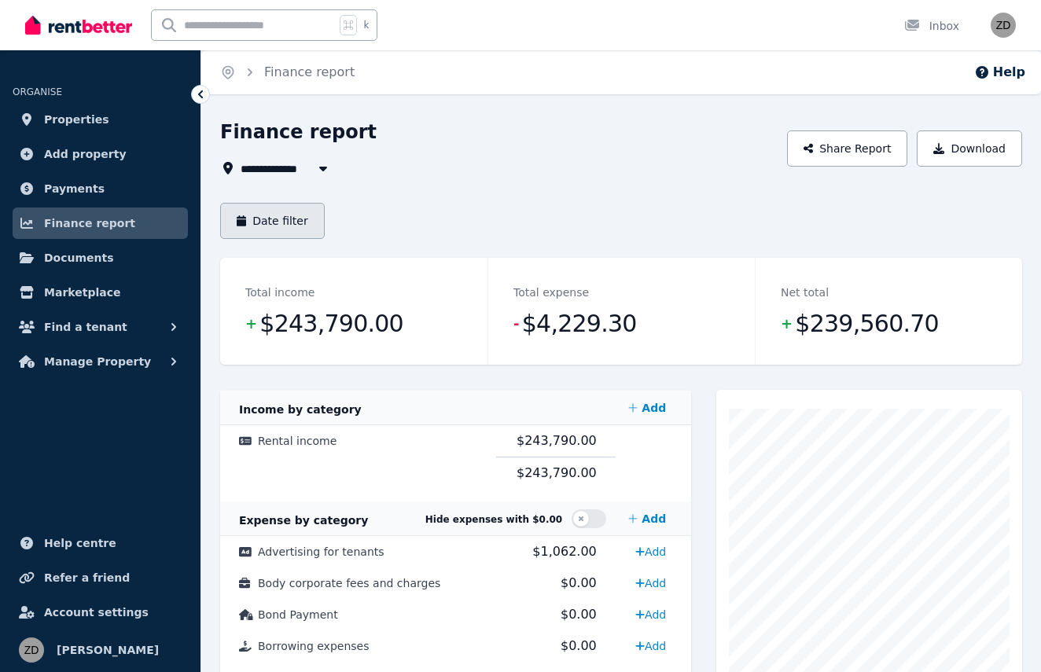
click at [289, 213] on button "Date filter" at bounding box center [272, 221] width 105 height 36
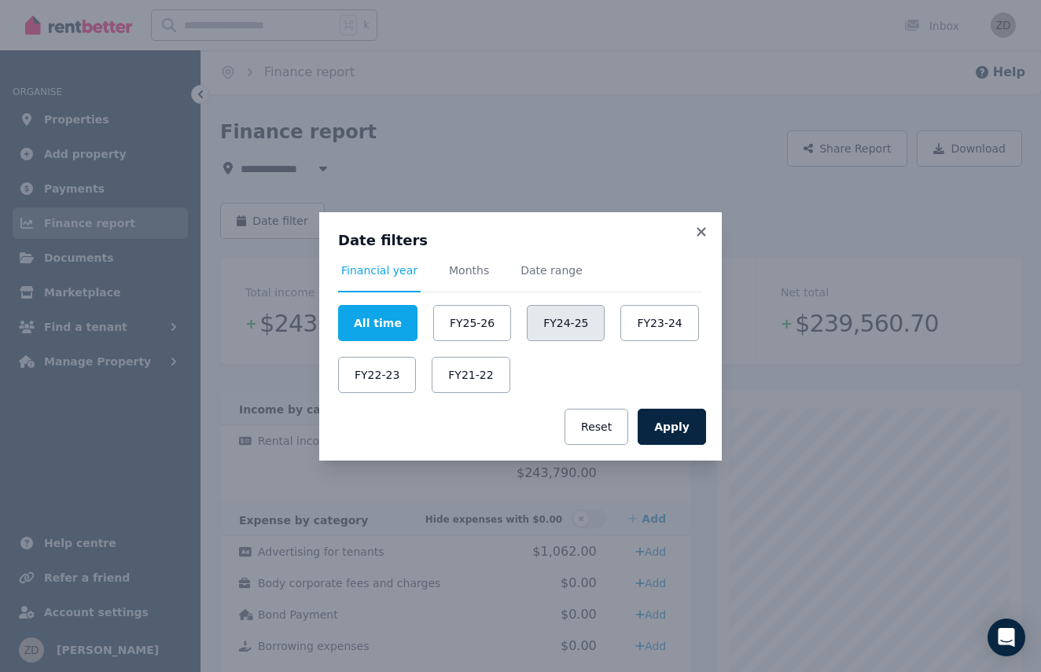
click at [569, 331] on button "FY24-25" at bounding box center [566, 323] width 78 height 36
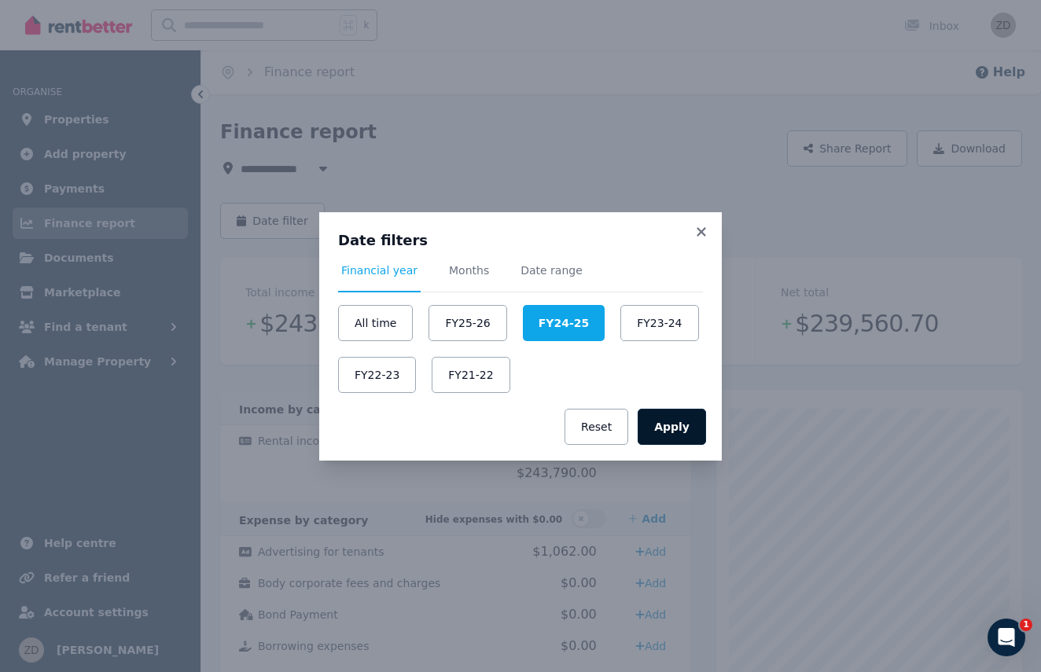
click at [663, 429] on button "Apply" at bounding box center [672, 427] width 68 height 36
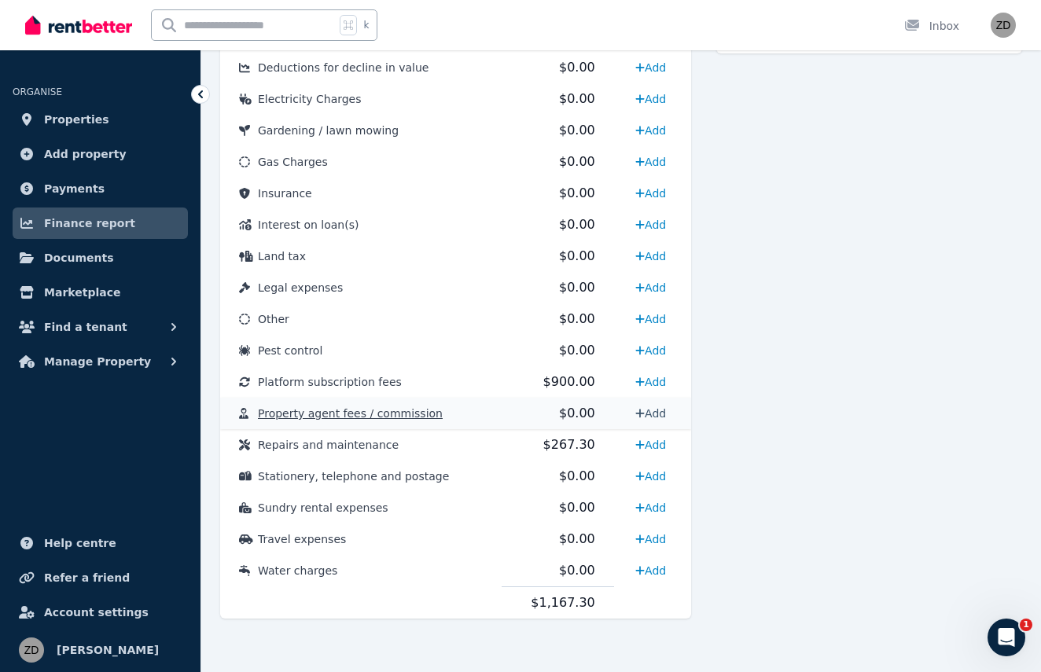
scroll to position [705, 0]
click at [563, 447] on span "$267.30" at bounding box center [569, 444] width 52 height 15
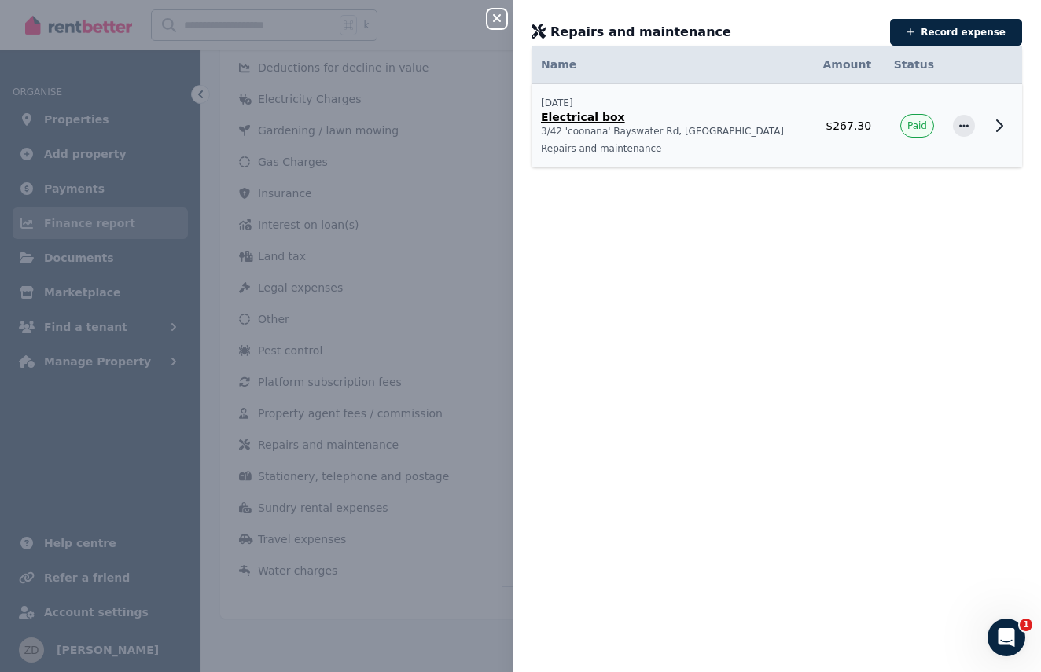
drag, startPoint x: 869, startPoint y: 124, endPoint x: 814, endPoint y: 132, distance: 55.6
click at [814, 132] on td "$267.30" at bounding box center [845, 126] width 72 height 84
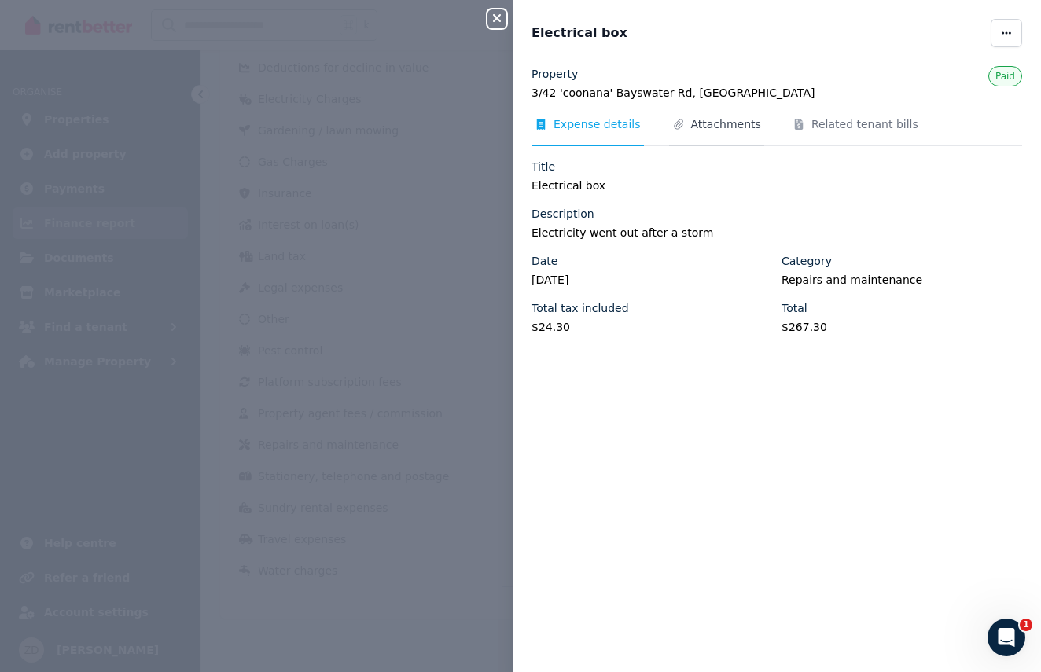
click at [718, 125] on span "Attachments" at bounding box center [726, 124] width 70 height 16
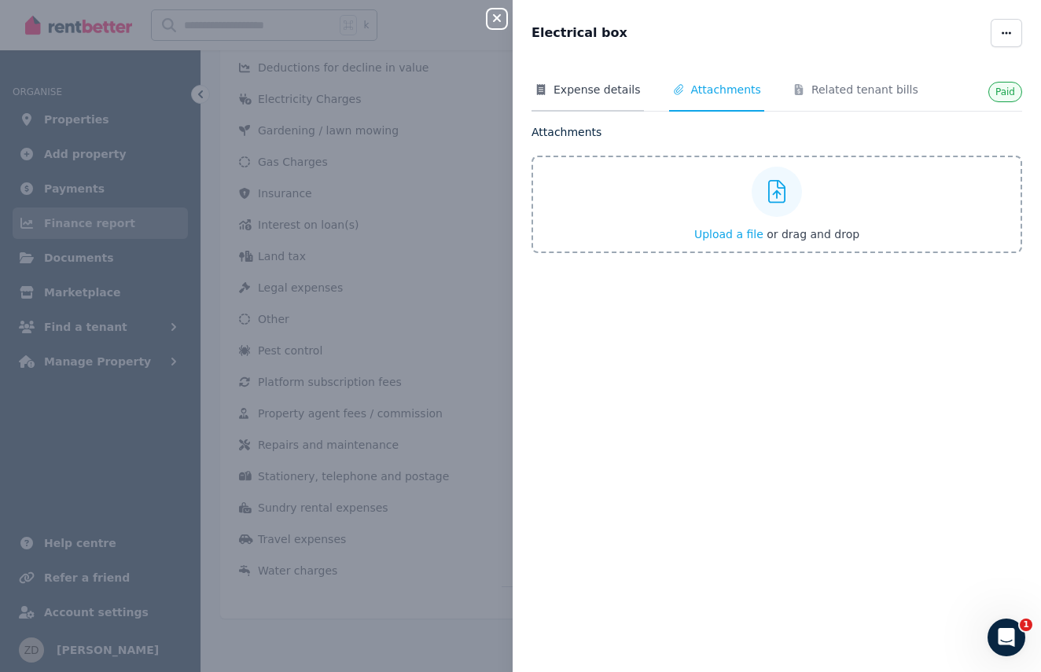
click at [616, 89] on span "Expense details" at bounding box center [597, 90] width 87 height 16
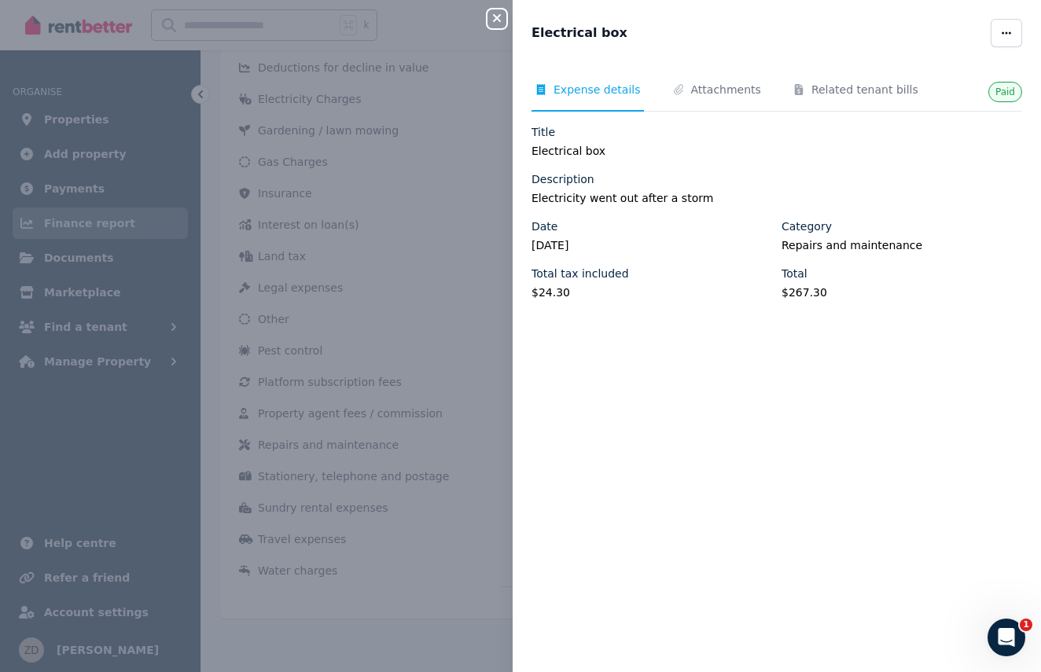
click at [495, 17] on icon "button" at bounding box center [497, 18] width 8 height 8
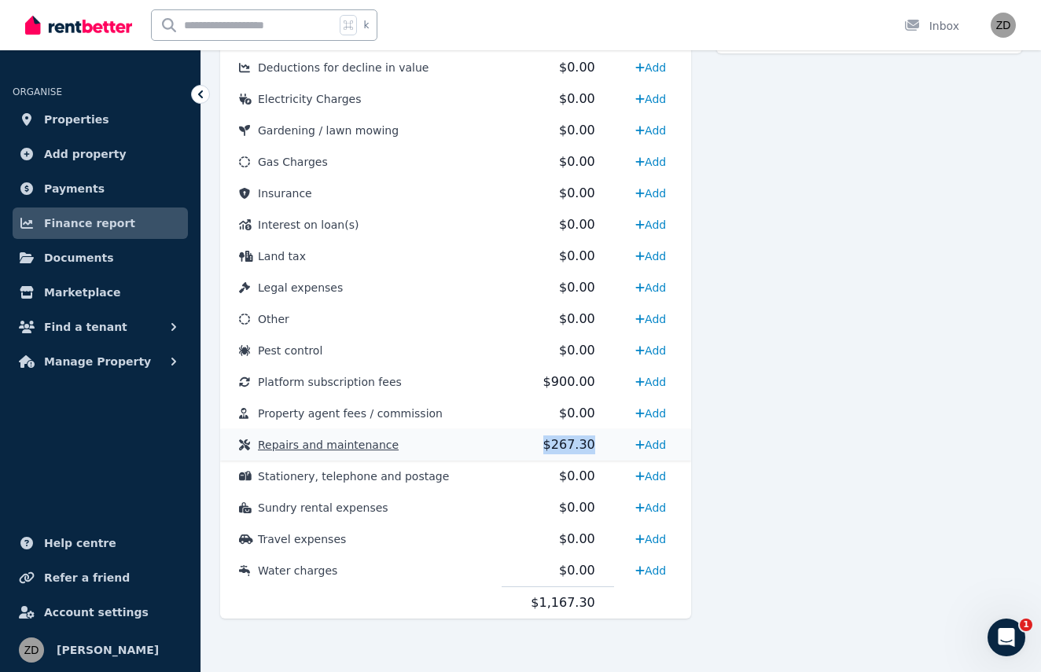
drag, startPoint x: 593, startPoint y: 446, endPoint x: 528, endPoint y: 444, distance: 64.5
click at [528, 444] on td "$267.30" at bounding box center [558, 444] width 112 height 31
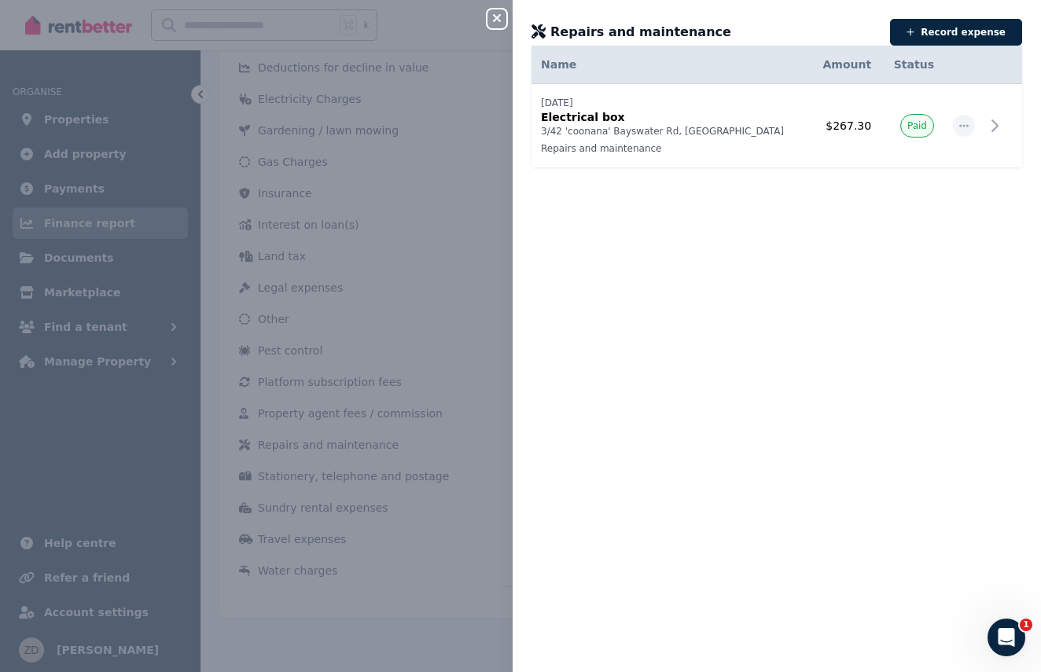
click at [498, 20] on icon "button" at bounding box center [497, 18] width 8 height 8
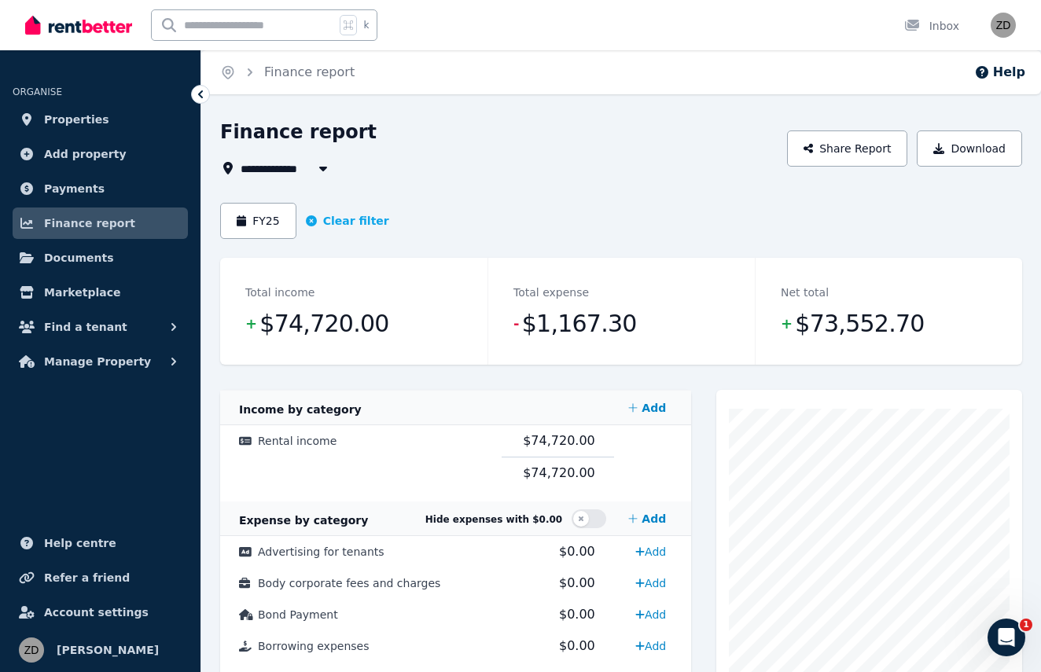
scroll to position [0, 0]
click at [75, 120] on span "Properties" at bounding box center [76, 119] width 65 height 19
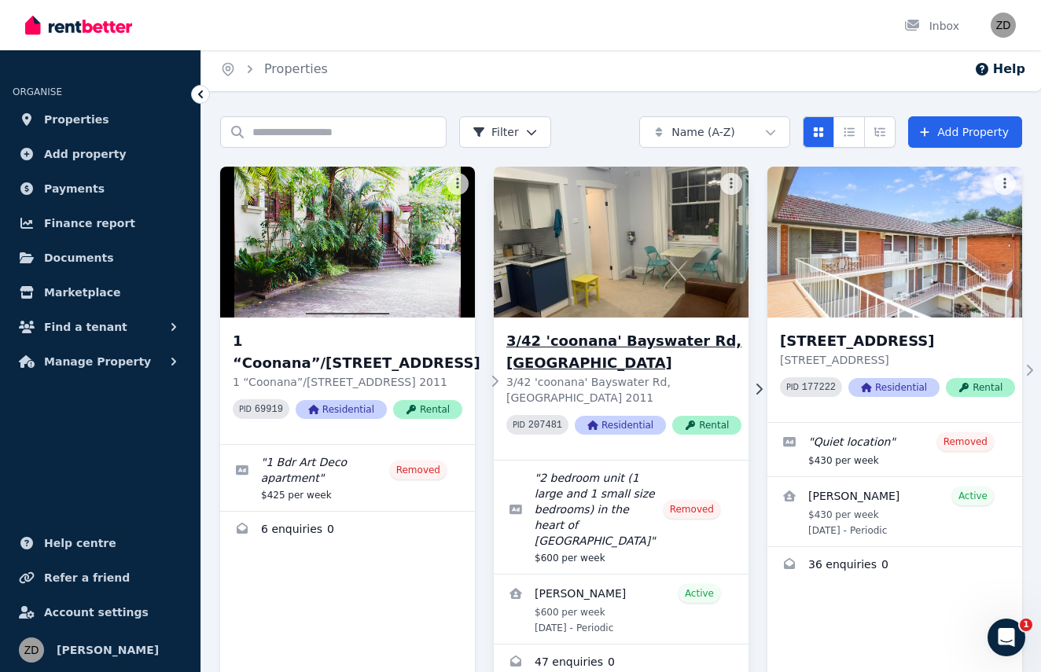
scroll to position [2, 0]
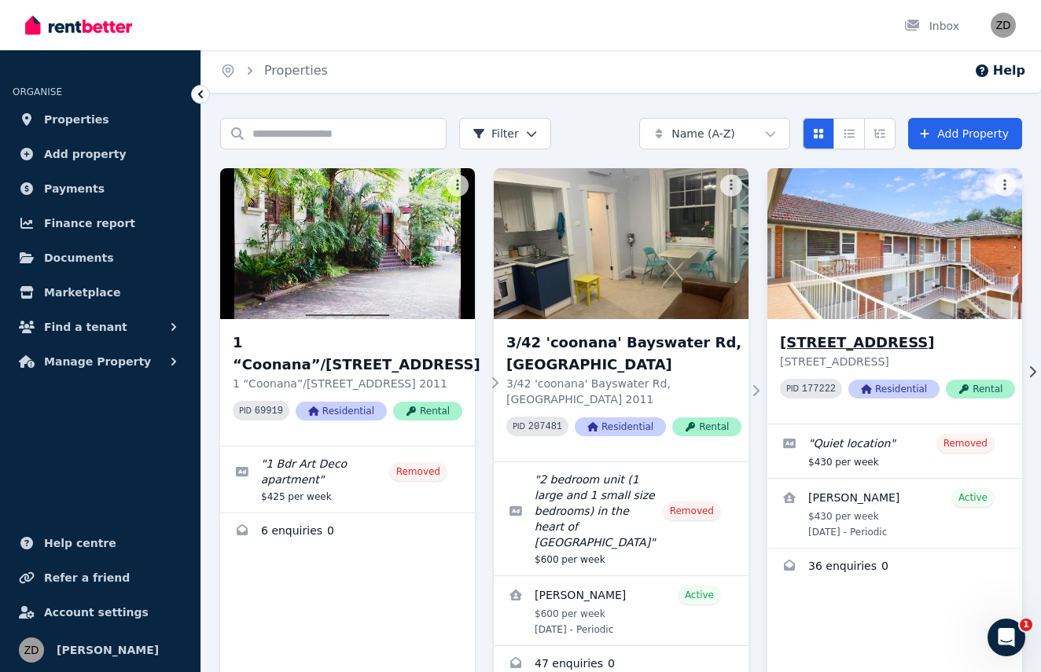
click at [833, 354] on h3 "[STREET_ADDRESS]" at bounding box center [897, 343] width 235 height 22
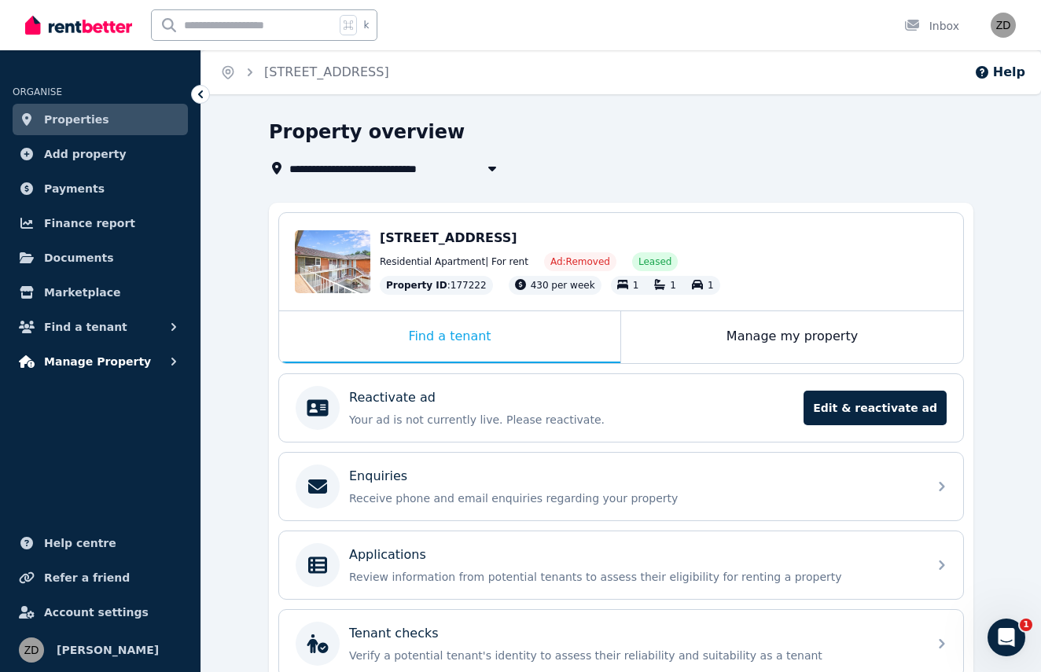
click at [117, 366] on span "Manage Property" at bounding box center [97, 361] width 107 height 19
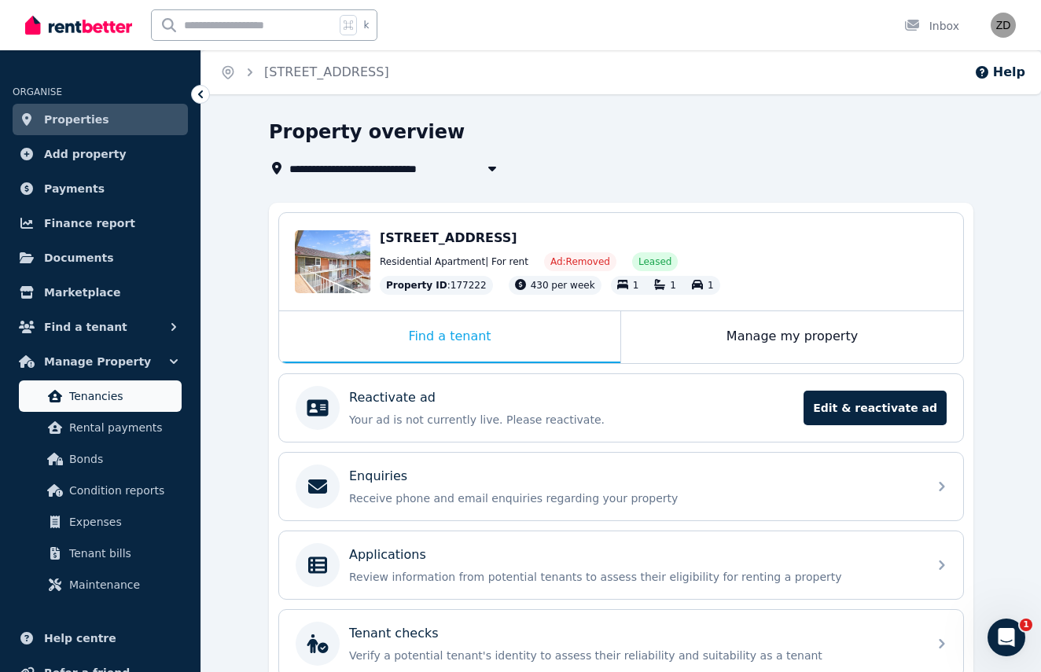
click at [110, 402] on span "Tenancies" at bounding box center [122, 396] width 106 height 19
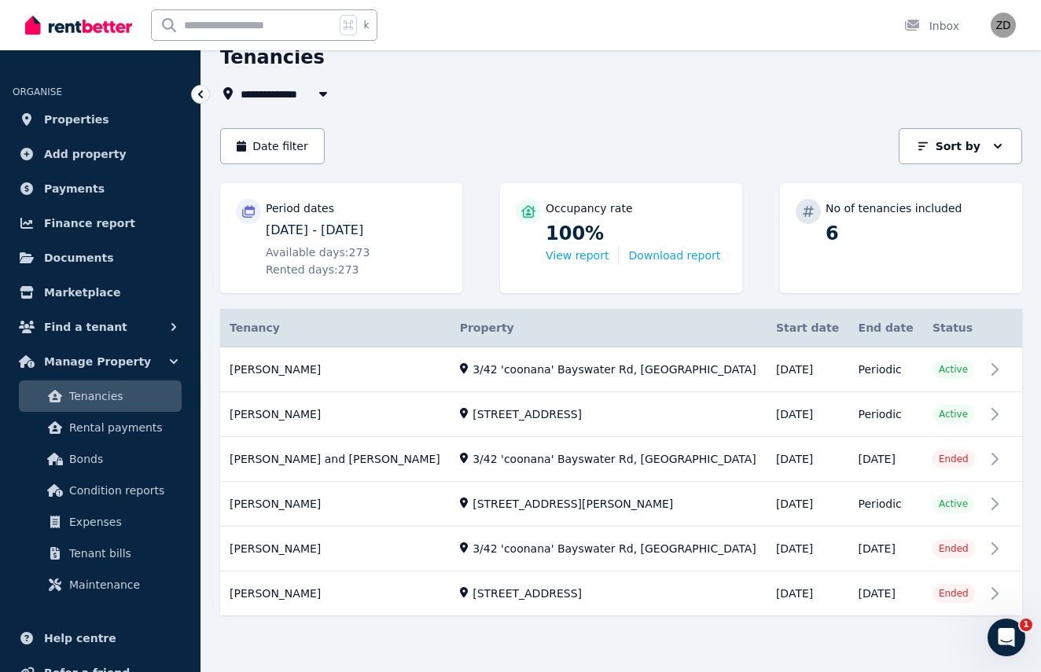
scroll to position [75, 0]
click at [529, 572] on link "View property details" at bounding box center [621, 594] width 802 height 44
click at [992, 572] on link "View property details" at bounding box center [621, 594] width 802 height 44
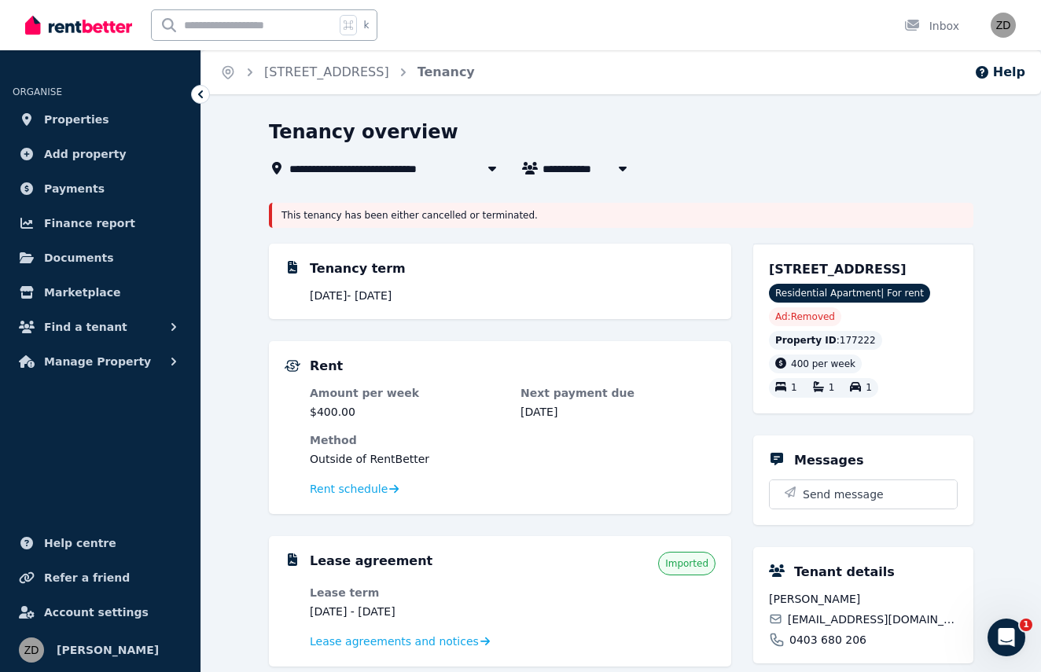
click at [627, 171] on icon "button" at bounding box center [623, 168] width 16 height 13
type input "**********"
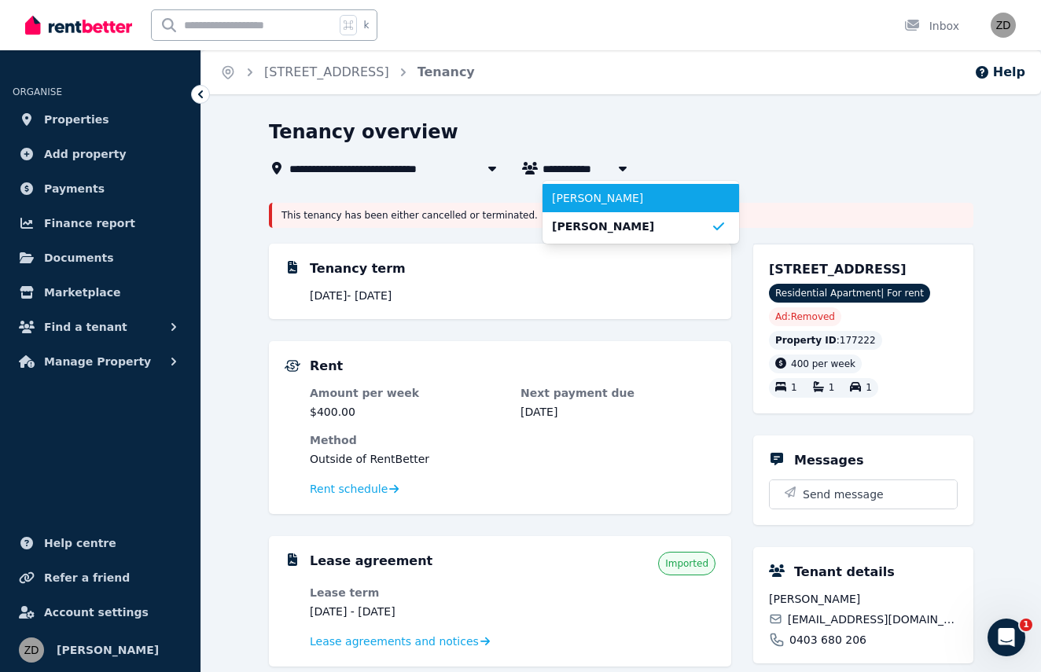
click at [622, 201] on span "[PERSON_NAME]" at bounding box center [631, 198] width 159 height 16
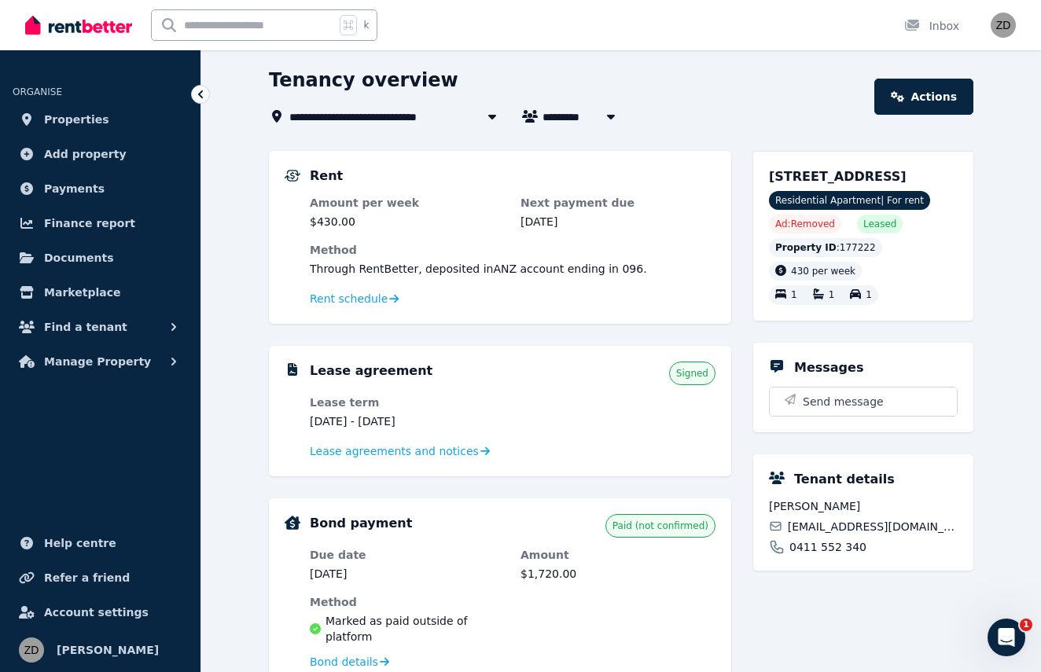
scroll to position [73, 0]
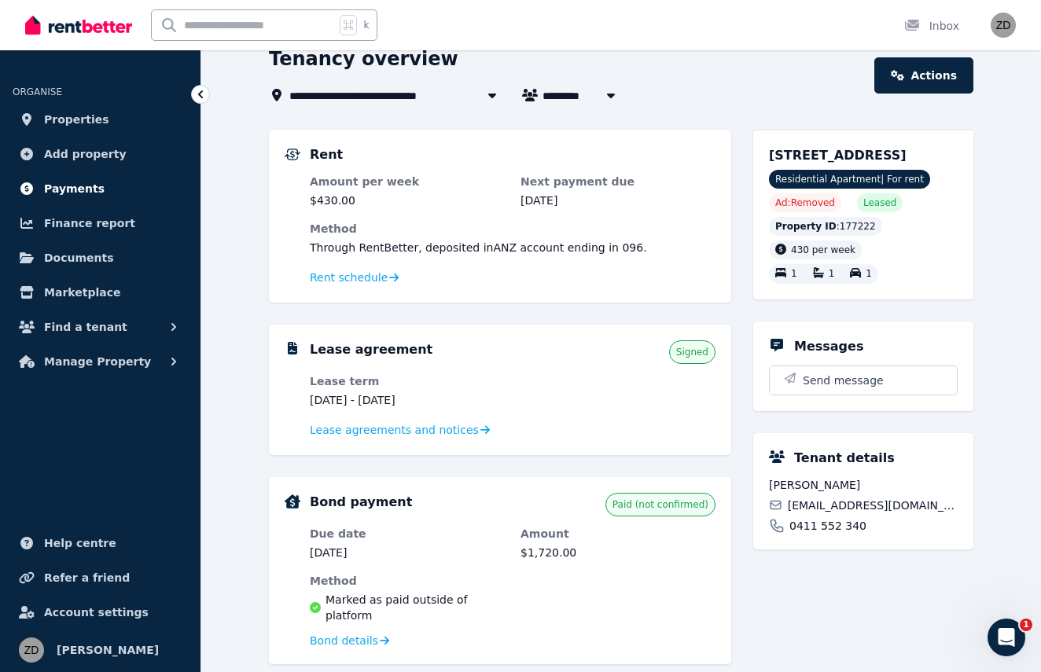
click at [73, 185] on span "Payments" at bounding box center [74, 188] width 61 height 19
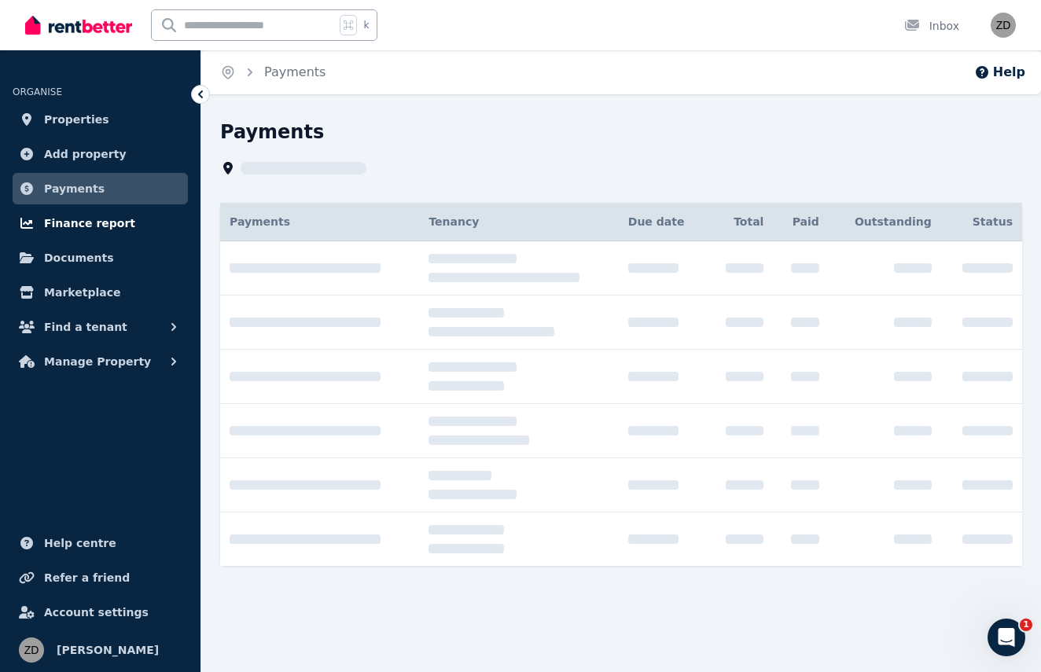
click at [87, 234] on link "Finance report" at bounding box center [100, 223] width 175 height 31
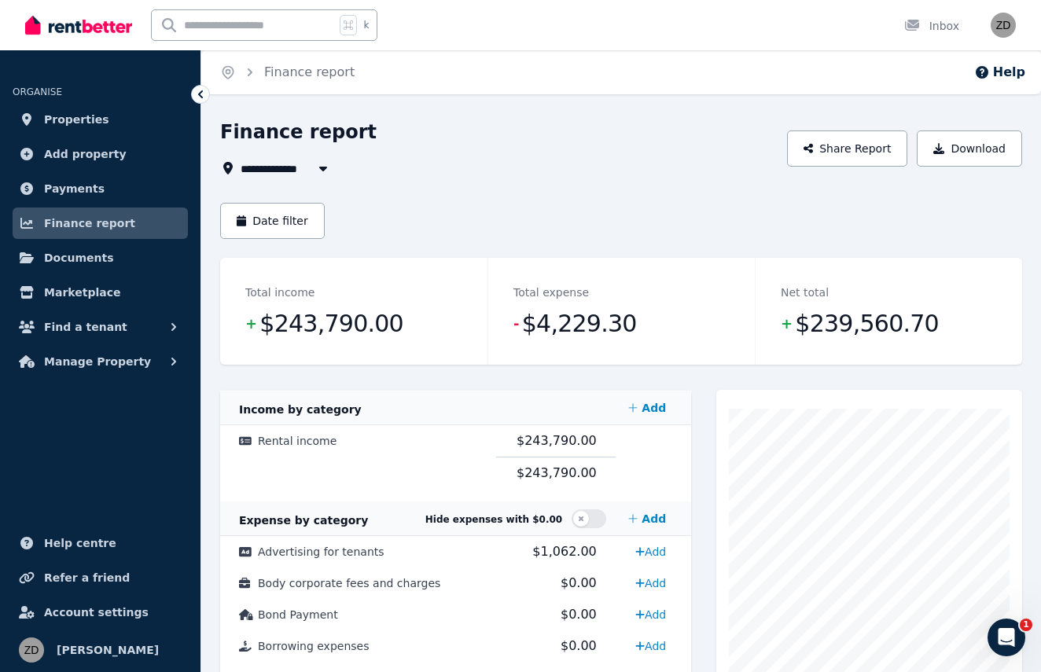
click at [325, 167] on icon "button" at bounding box center [323, 169] width 8 height 5
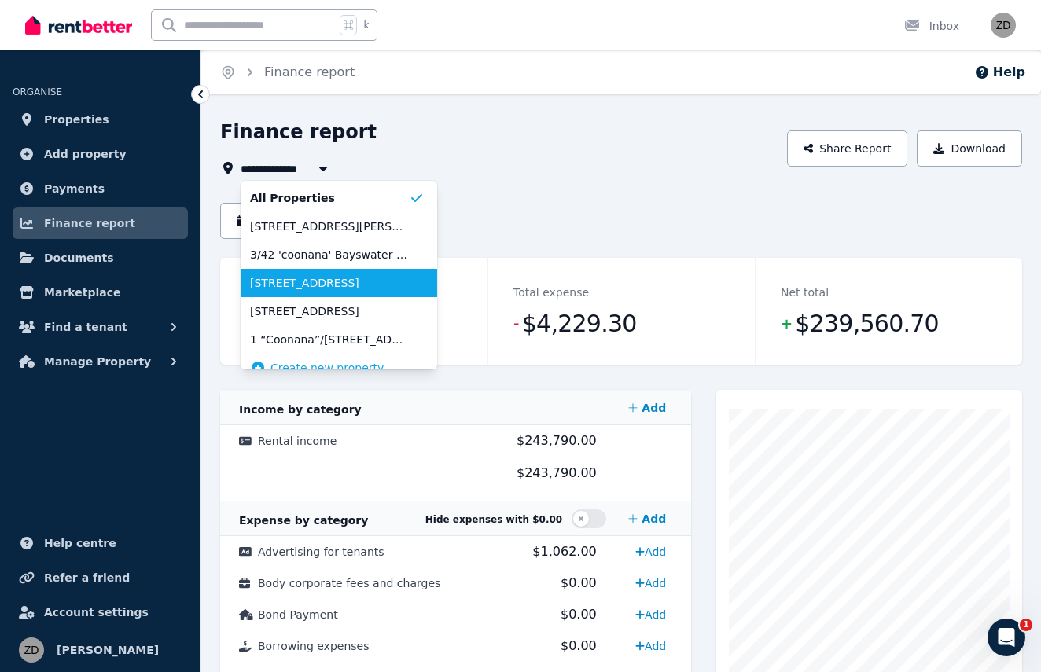
click at [328, 285] on span "[STREET_ADDRESS]" at bounding box center [329, 283] width 159 height 16
type input "**********"
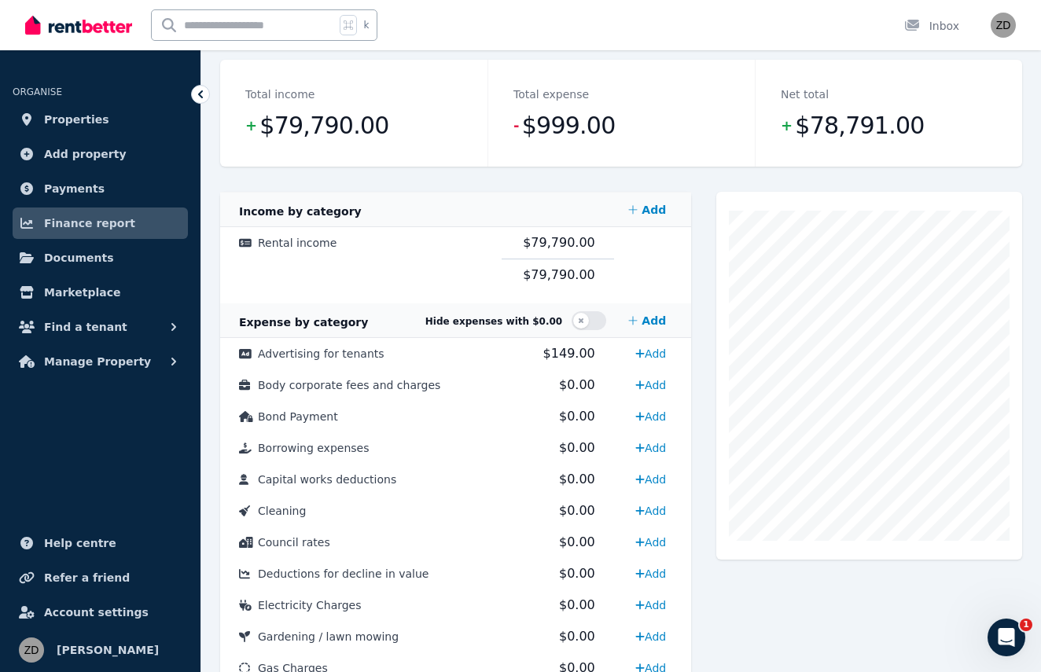
scroll to position [201, 0]
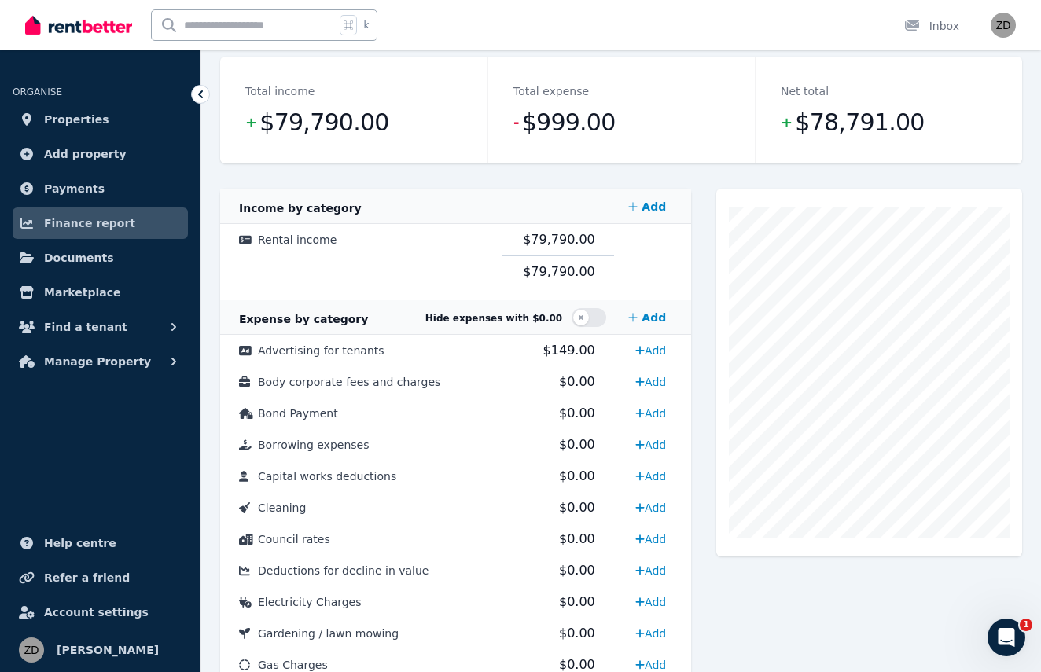
click at [392, 127] on dd "+ $79,790.00" at bounding box center [353, 122] width 217 height 31
drag, startPoint x: 388, startPoint y: 121, endPoint x: 363, endPoint y: 121, distance: 24.4
click at [363, 121] on dd "+ $79,790.00" at bounding box center [353, 122] width 217 height 31
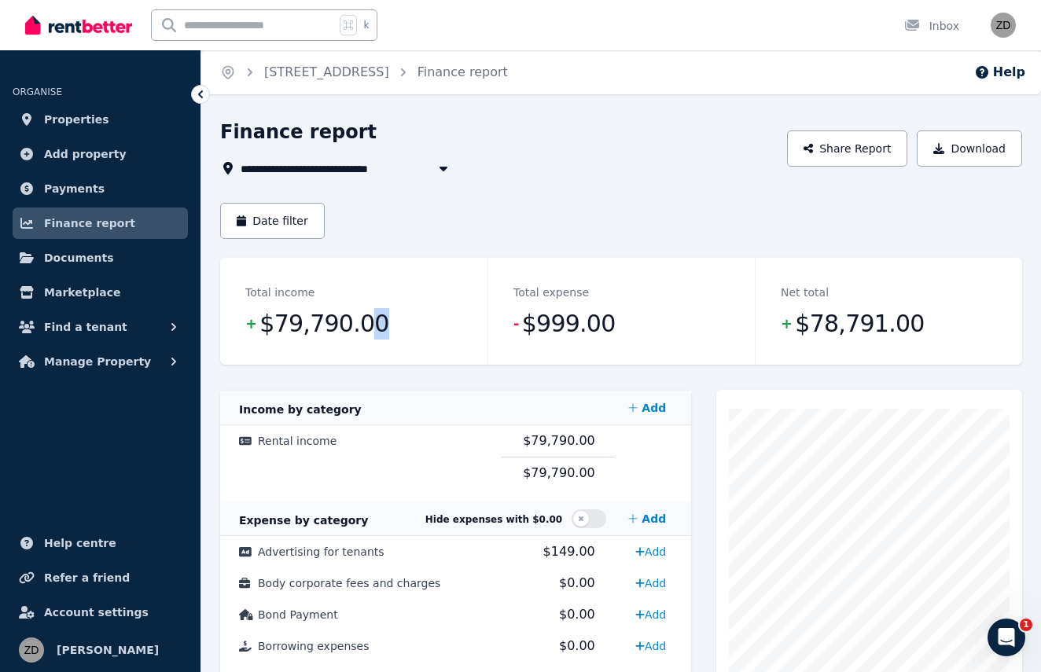
scroll to position [0, 0]
click at [295, 222] on button "Date filter" at bounding box center [272, 221] width 105 height 36
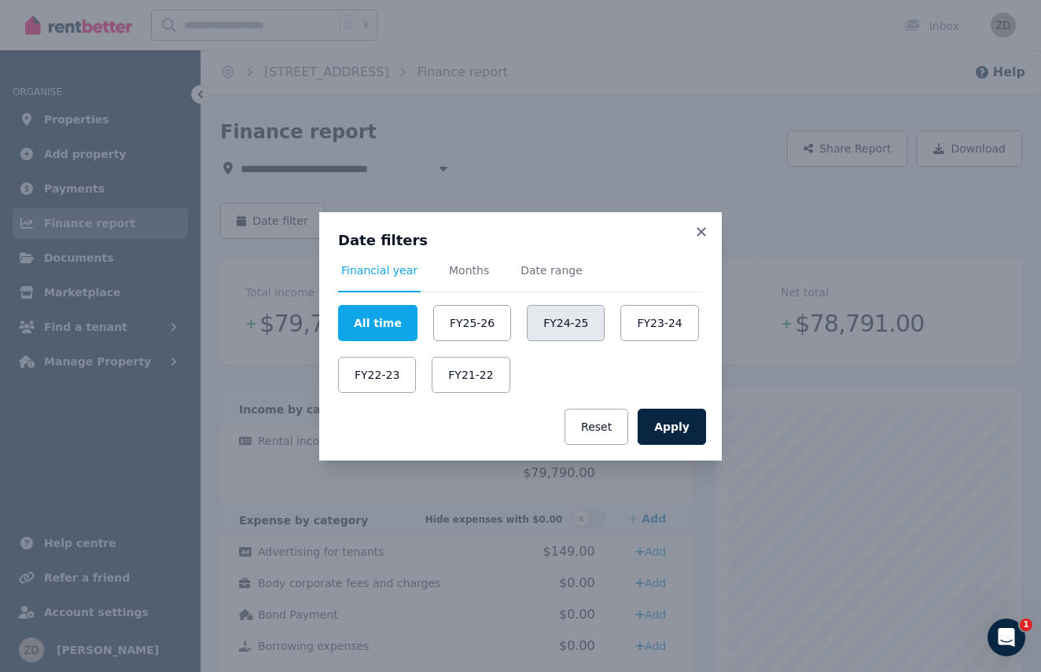
click at [565, 322] on button "FY24-25" at bounding box center [566, 323] width 78 height 36
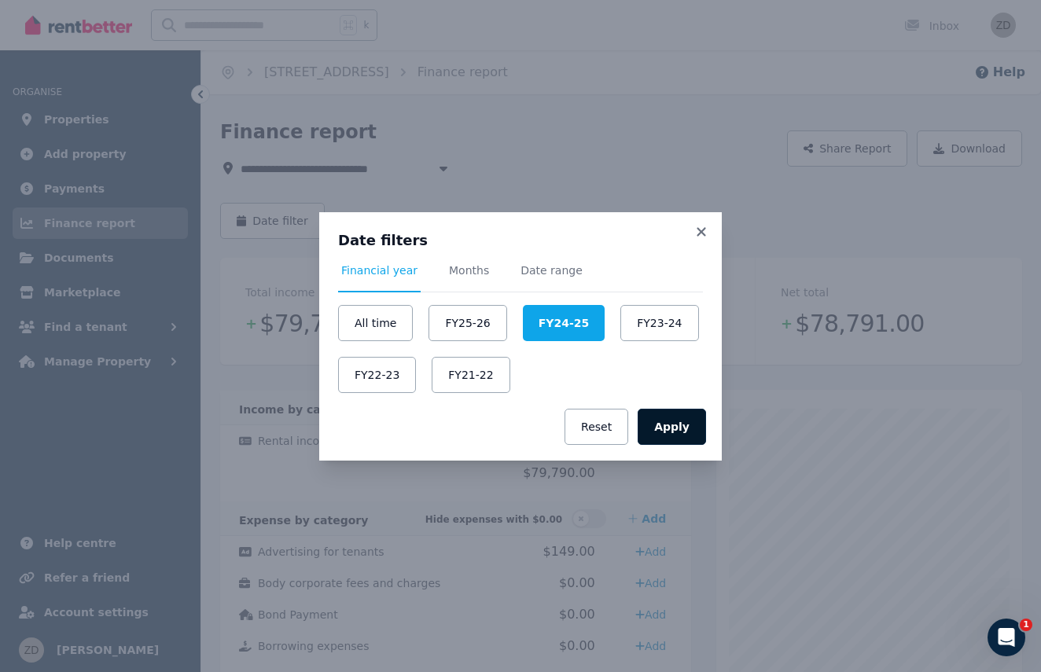
click at [665, 423] on button "Apply" at bounding box center [672, 427] width 68 height 36
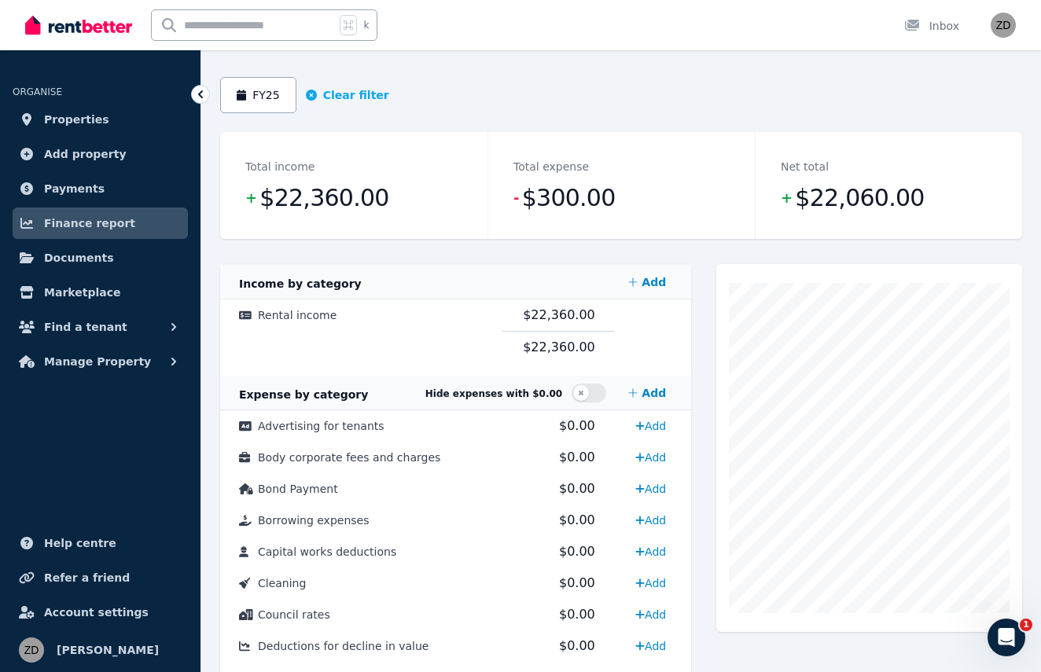
scroll to position [126, 0]
drag, startPoint x: 381, startPoint y: 201, endPoint x: 259, endPoint y: 206, distance: 122.0
click at [259, 206] on dd "+ $22,360.00" at bounding box center [353, 197] width 217 height 31
copy span "$22,360.00"
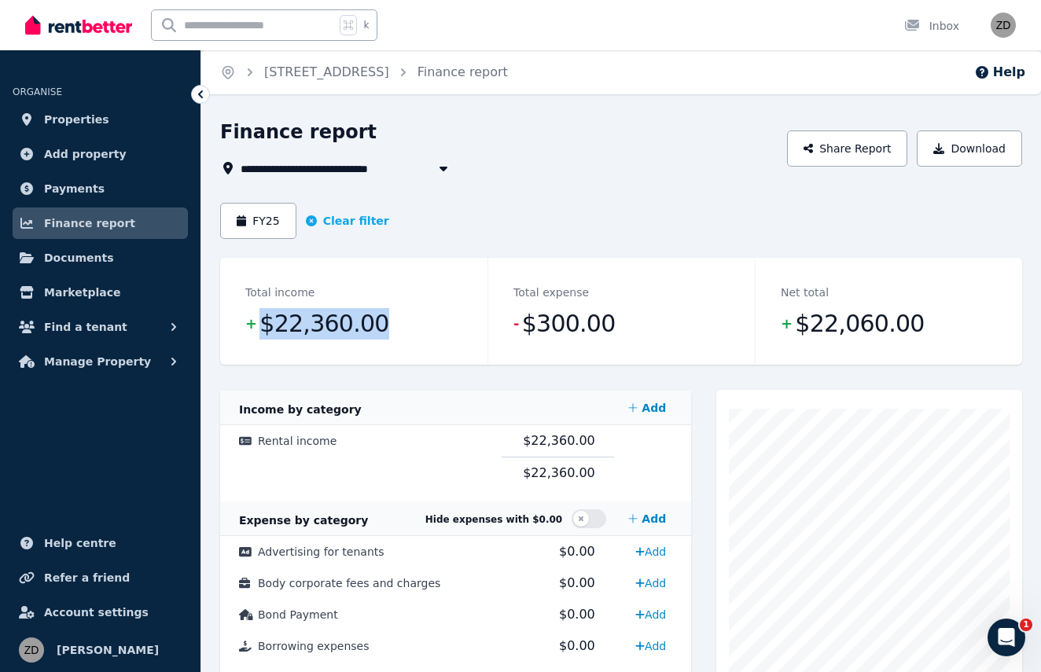
scroll to position [0, 0]
click at [74, 123] on span "Properties" at bounding box center [76, 119] width 65 height 19
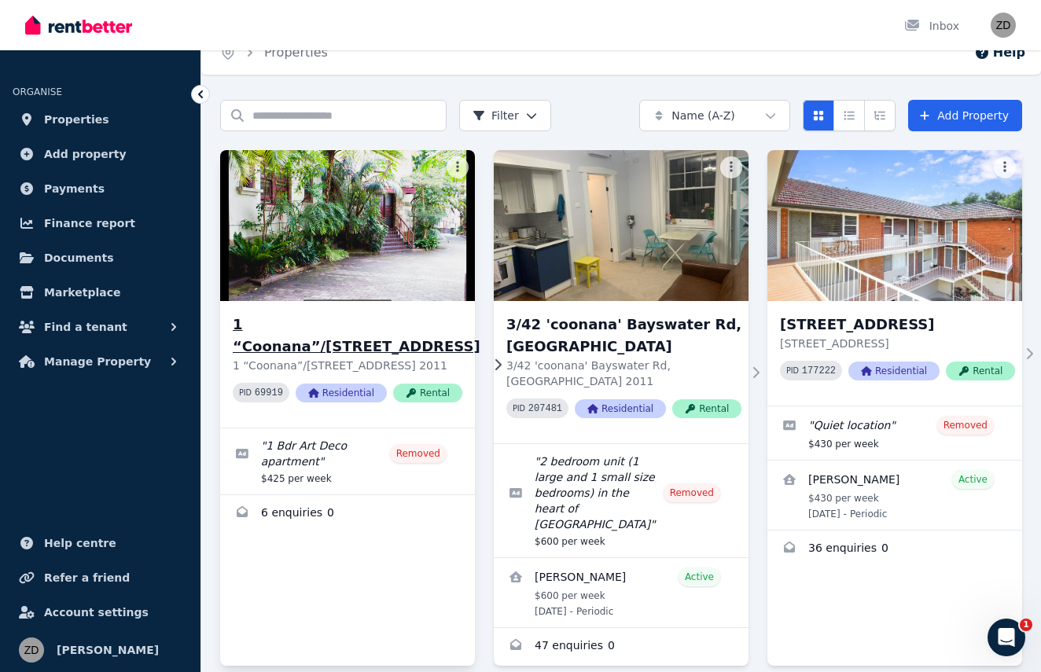
scroll to position [28, 0]
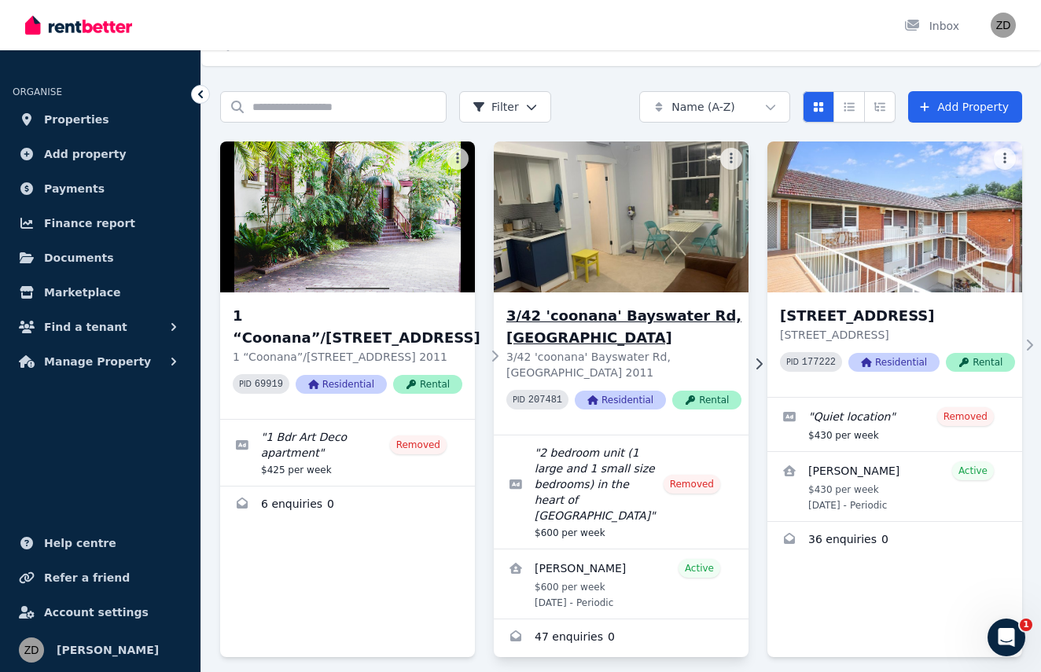
click at [552, 314] on h3 "3/42 'coonana' Bayswater Rd, [GEOGRAPHIC_DATA]" at bounding box center [623, 327] width 235 height 44
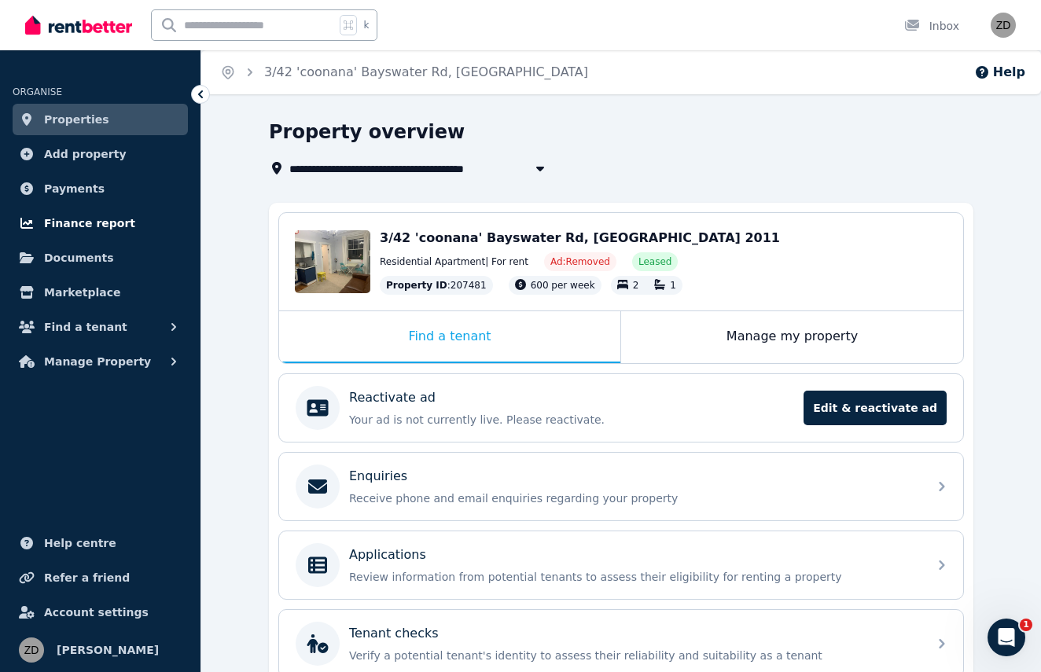
click at [109, 223] on span "Finance report" at bounding box center [89, 223] width 91 height 19
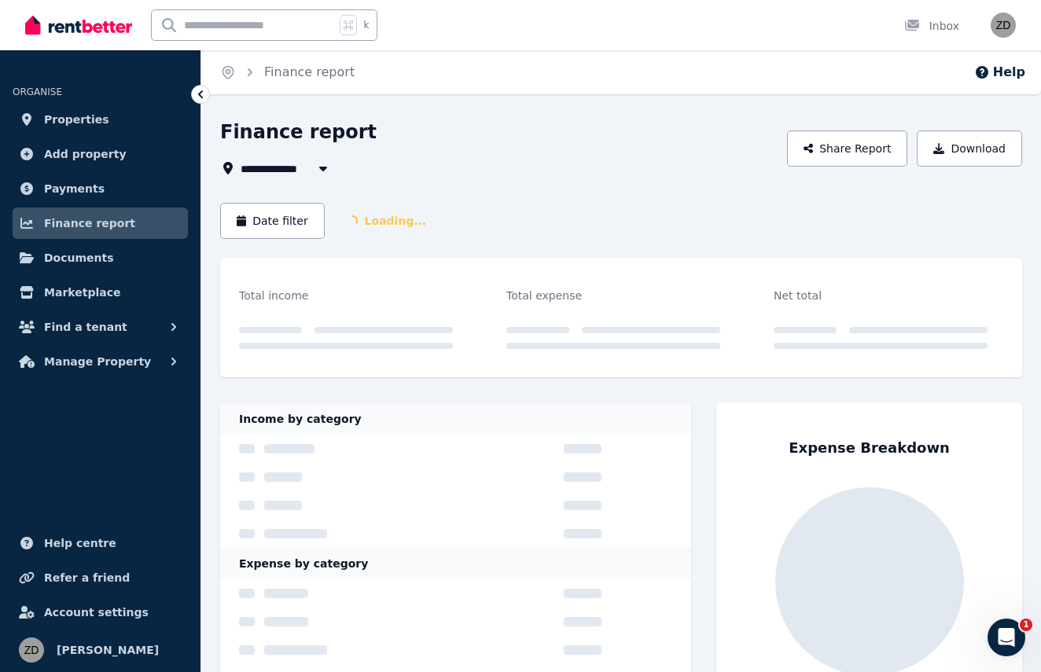
click at [316, 170] on icon "button" at bounding box center [323, 168] width 16 height 13
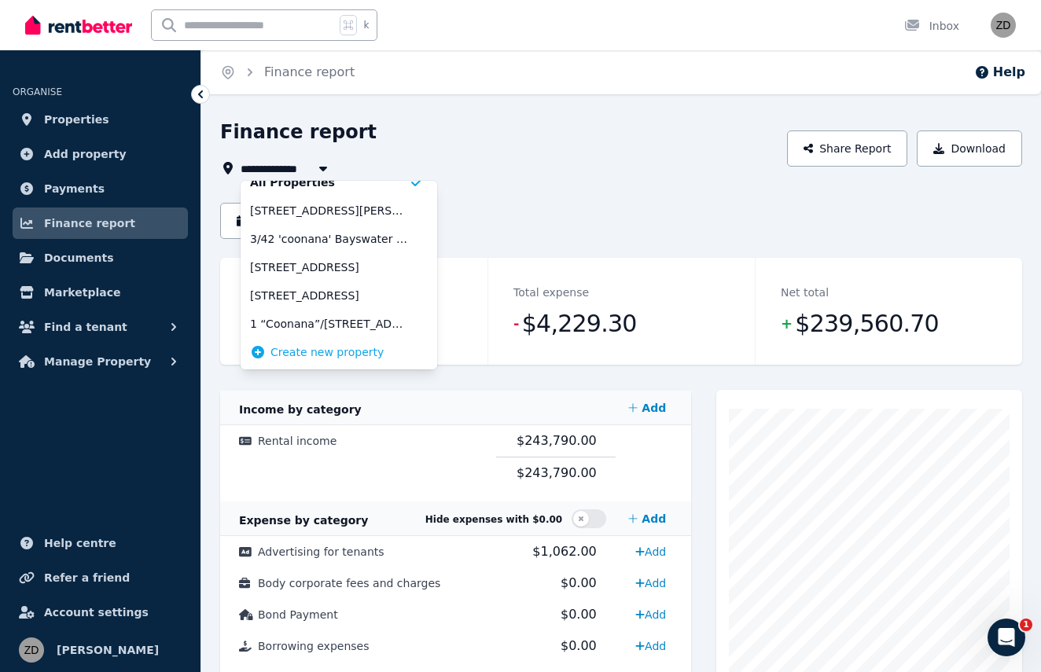
scroll to position [16, 0]
click at [337, 324] on span "1 “Coonana”/[STREET_ADDRESS]" at bounding box center [329, 324] width 159 height 16
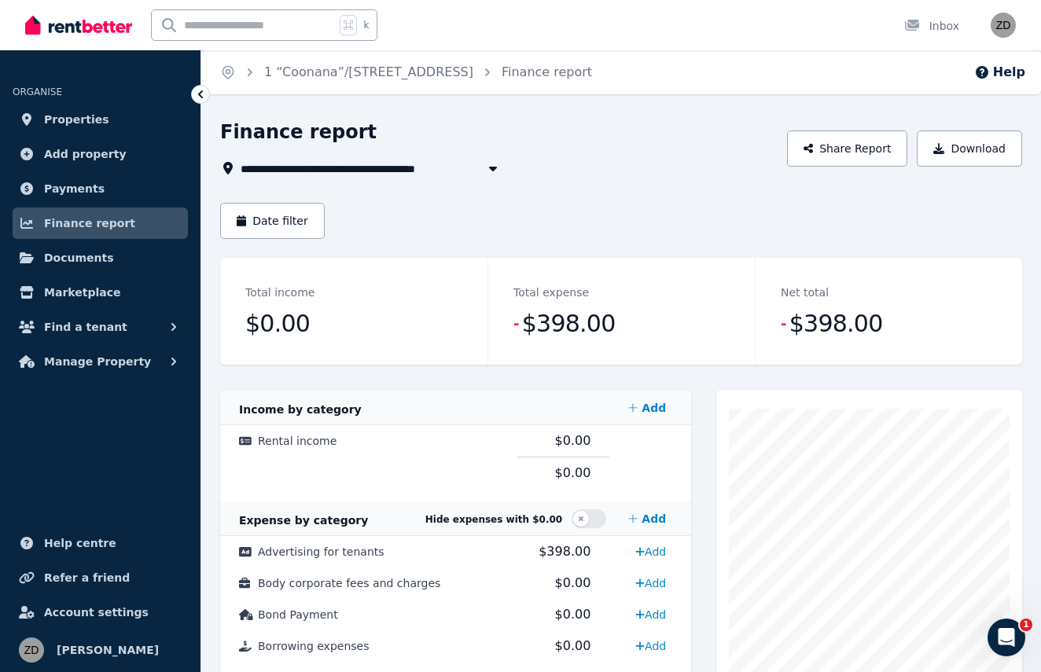
click at [355, 160] on span "1 “Coonana”/[STREET_ADDRESS]" at bounding box center [347, 168] width 212 height 19
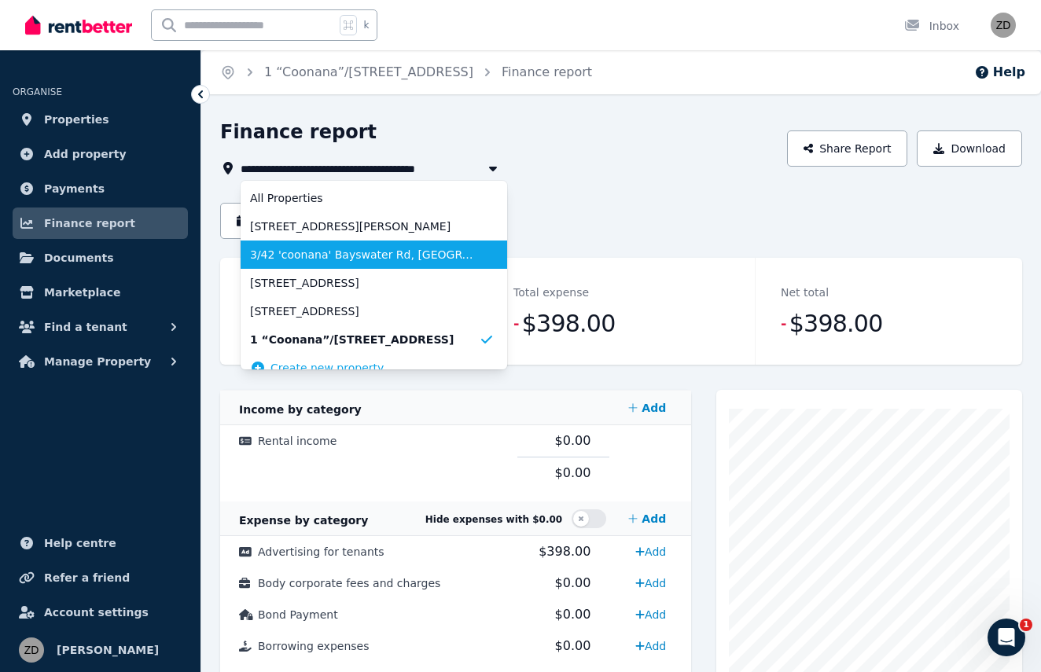
click at [359, 262] on span "3/42 'coonana' Bayswater Rd, [GEOGRAPHIC_DATA]" at bounding box center [364, 255] width 229 height 16
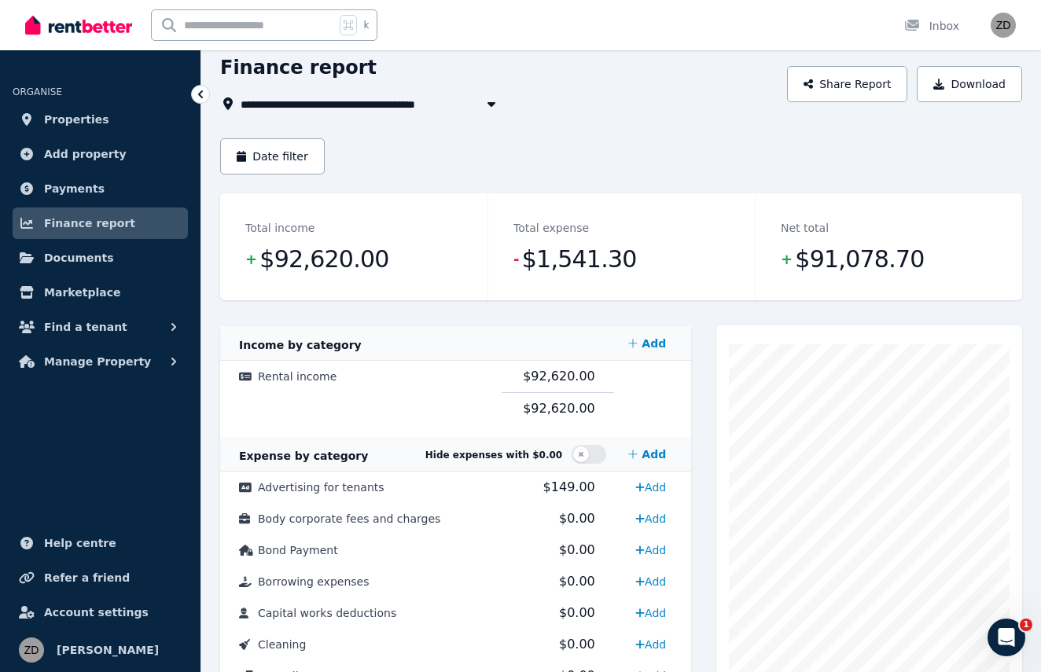
scroll to position [67, 0]
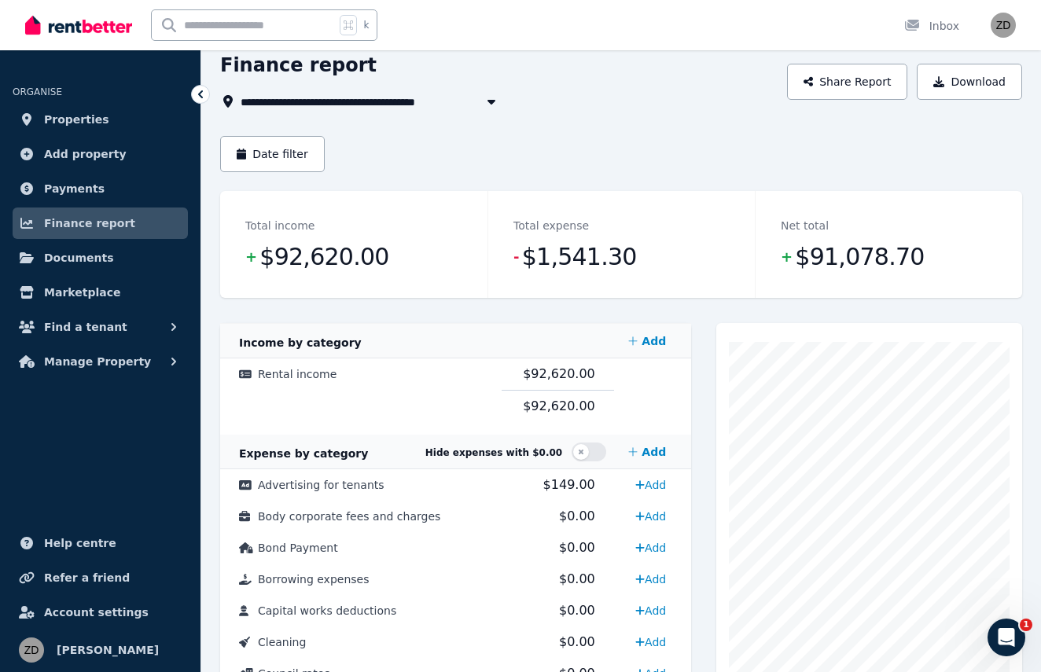
click at [372, 101] on span "3/42 'coonana' Bayswater Rd, [GEOGRAPHIC_DATA]" at bounding box center [397, 101] width 312 height 19
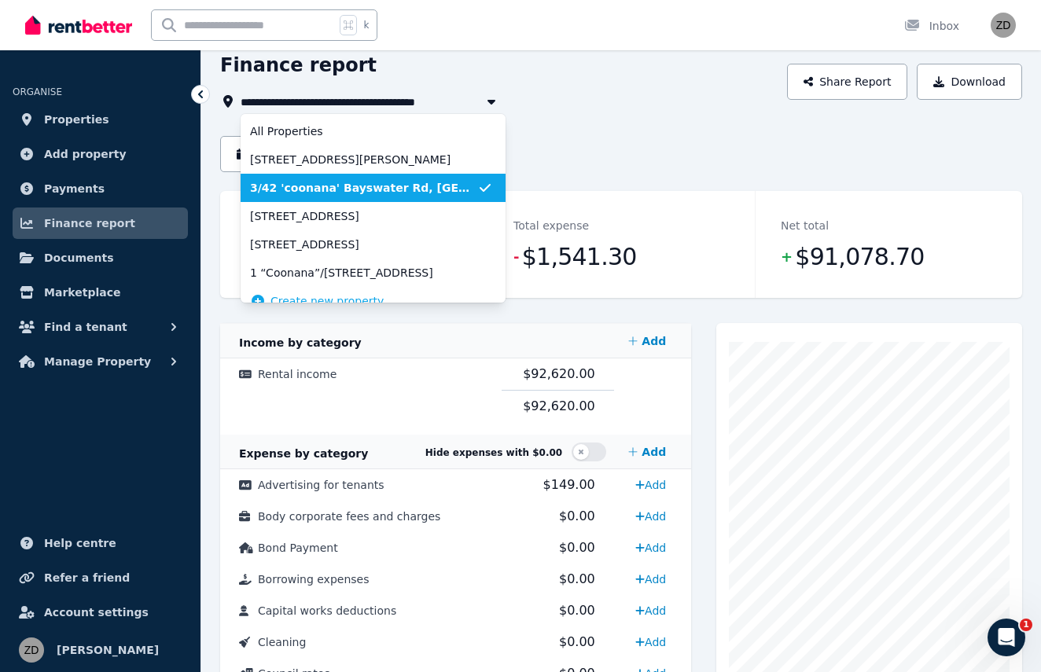
click at [344, 188] on span "3/42 'coonana' Bayswater Rd, [GEOGRAPHIC_DATA]" at bounding box center [363, 188] width 227 height 16
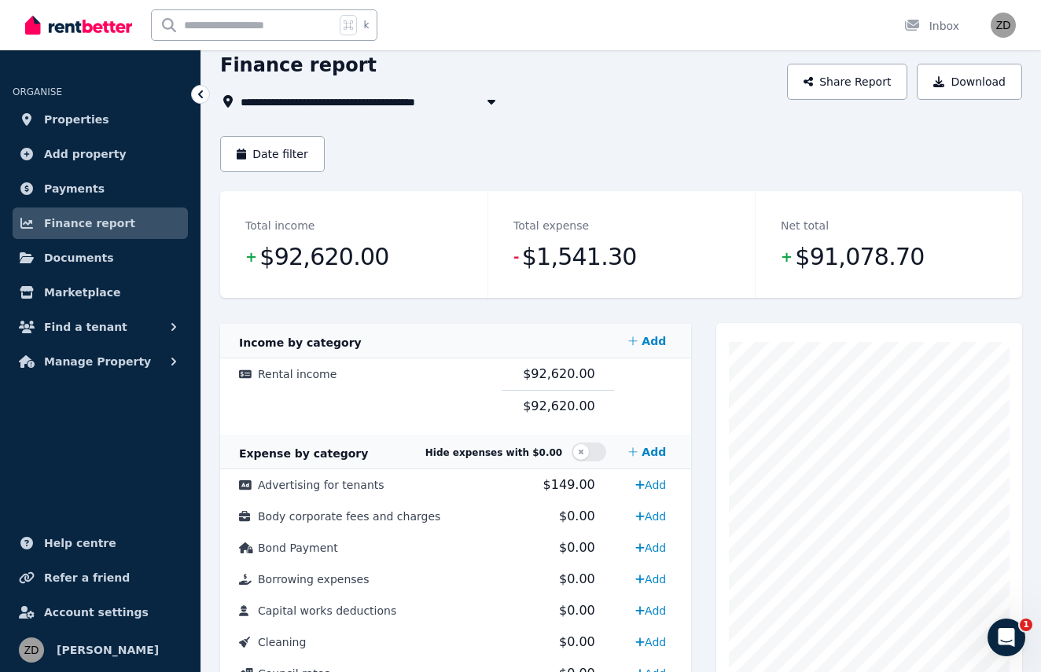
scroll to position [0, 0]
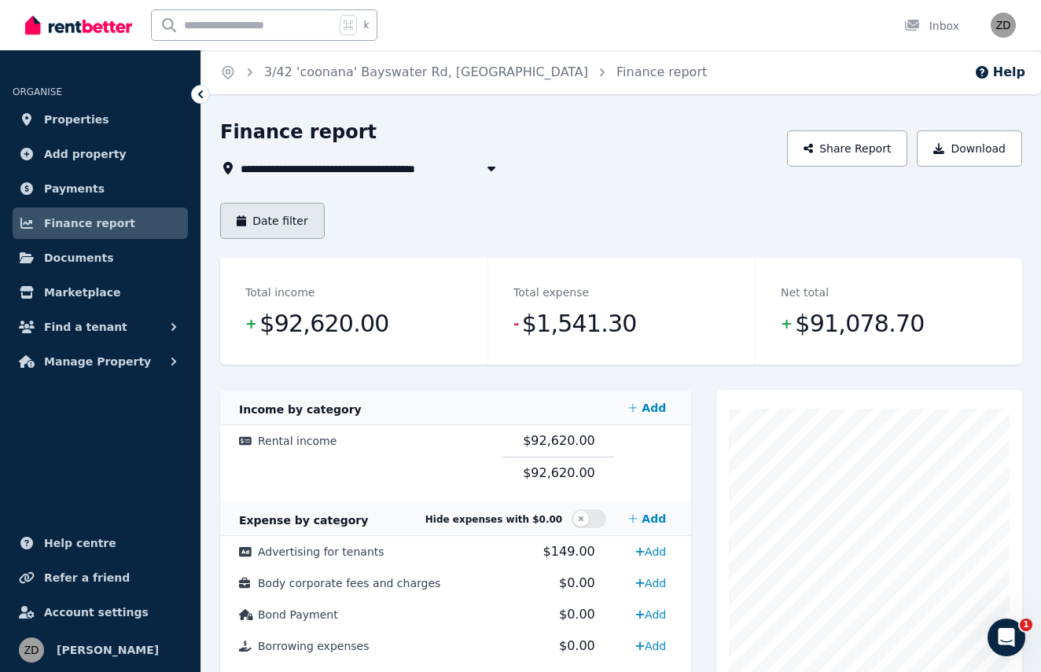
click at [288, 219] on button "Date filter" at bounding box center [272, 221] width 105 height 36
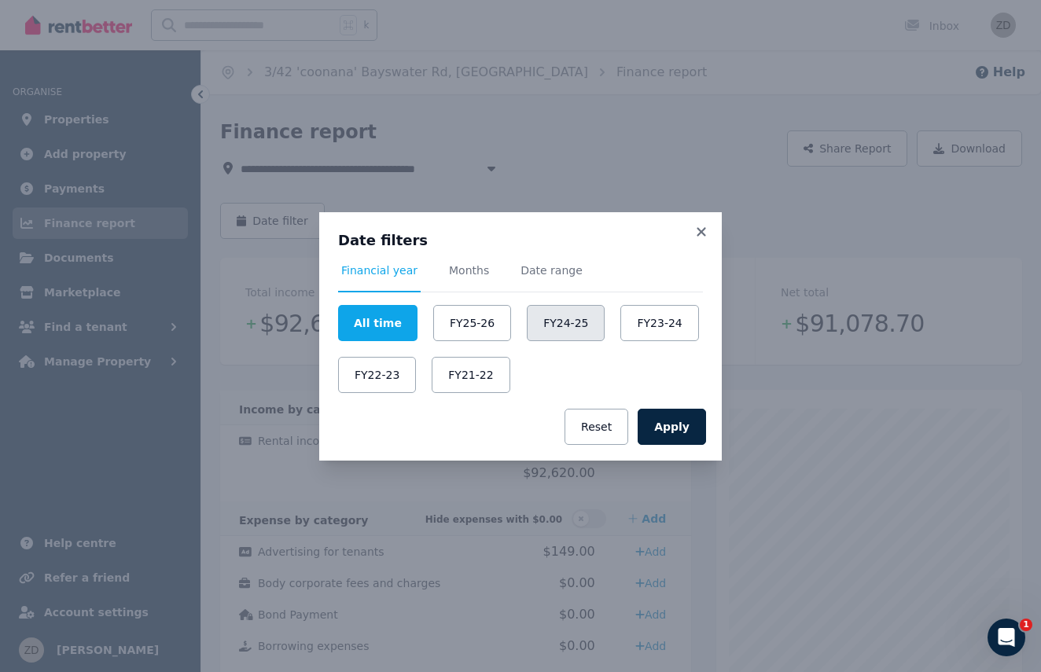
click at [556, 318] on button "FY24-25" at bounding box center [566, 323] width 78 height 36
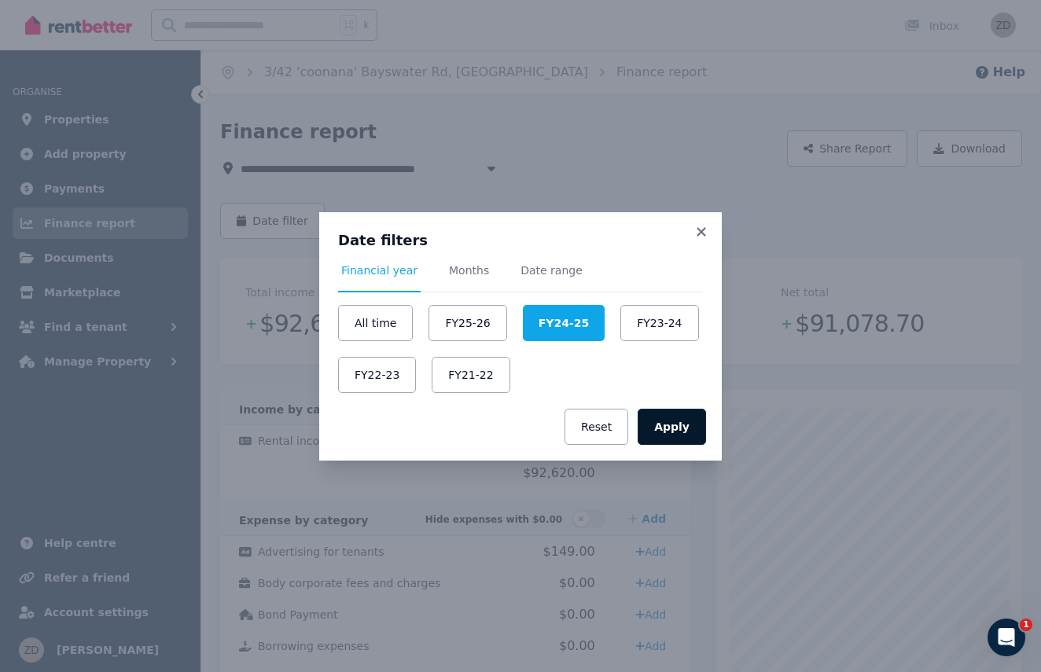
click at [665, 432] on button "Apply" at bounding box center [672, 427] width 68 height 36
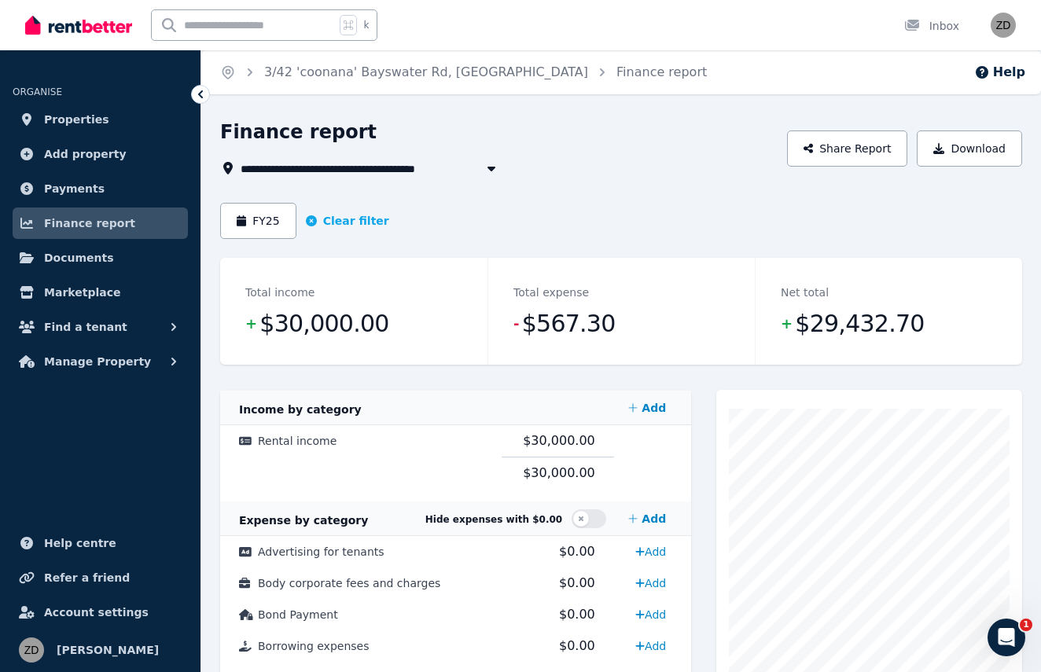
click at [326, 325] on span "$30,000.00" at bounding box center [323, 323] width 129 height 31
copy span "30,000.00"
click at [334, 166] on span "3/42 'coonana' Bayswater Rd, [GEOGRAPHIC_DATA]" at bounding box center [397, 168] width 312 height 19
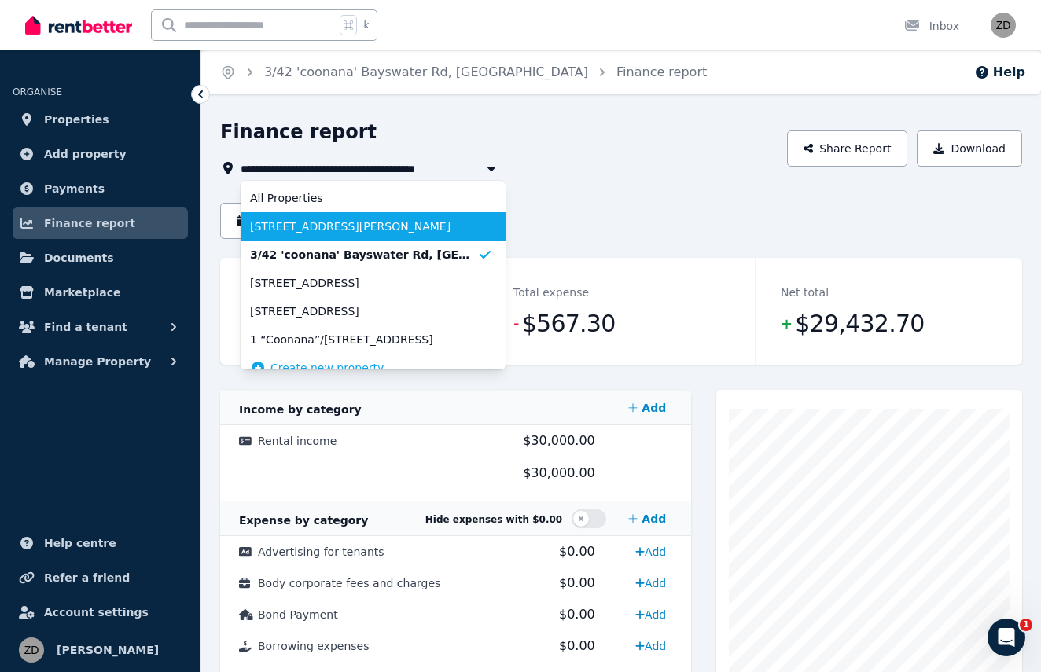
click at [344, 222] on span "[STREET_ADDRESS][PERSON_NAME]" at bounding box center [363, 227] width 227 height 16
type input "**********"
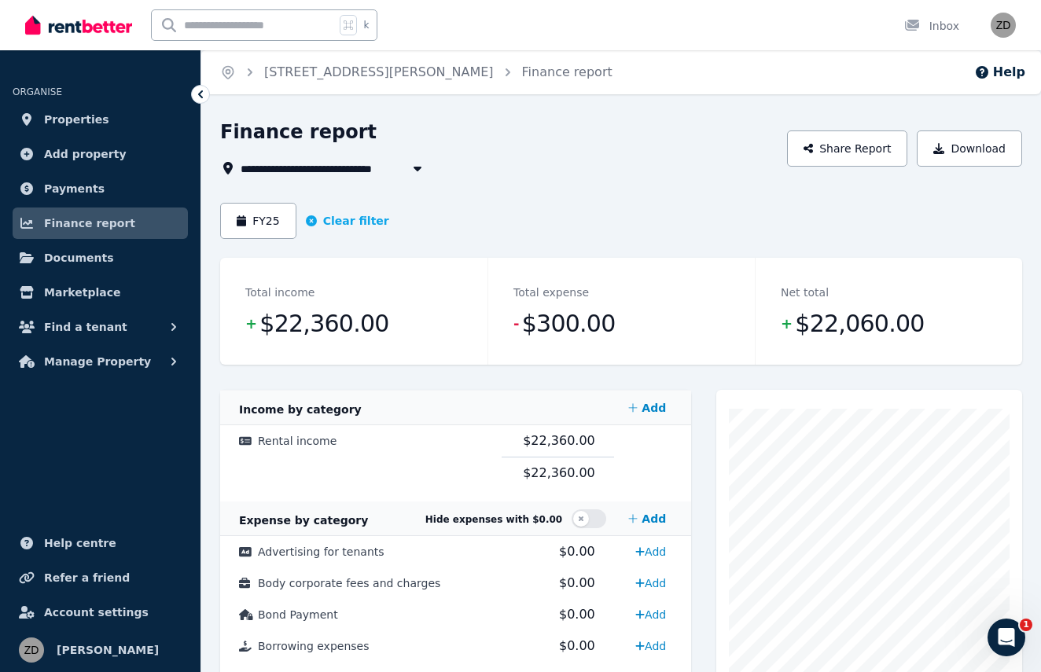
scroll to position [17, 0]
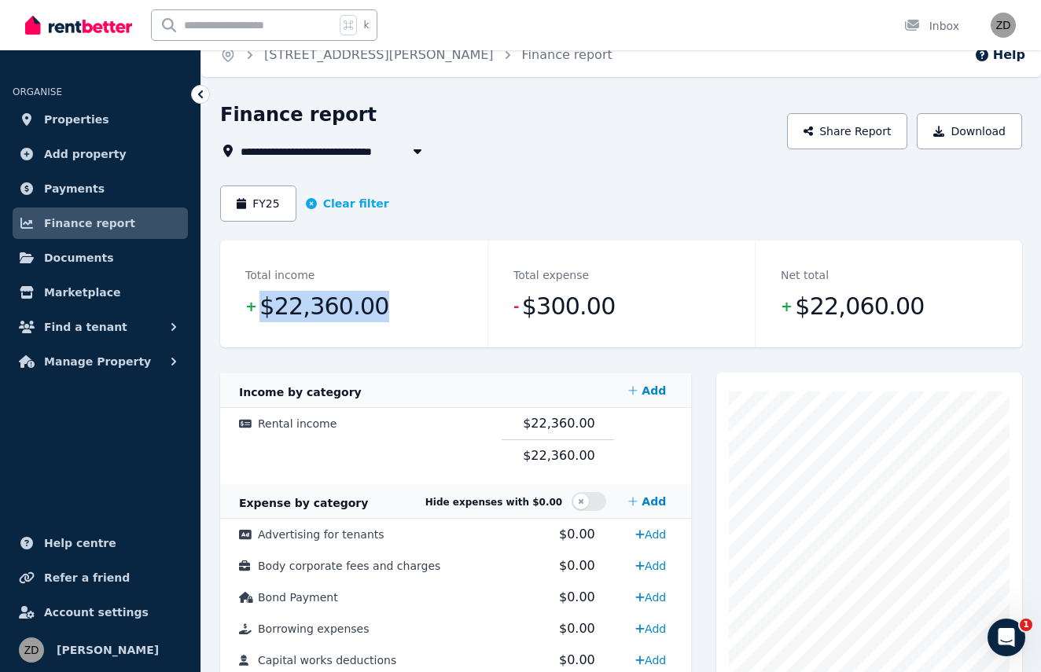
drag, startPoint x: 388, startPoint y: 304, endPoint x: 259, endPoint y: 309, distance: 129.0
click at [259, 309] on dd "+ $22,360.00" at bounding box center [353, 306] width 217 height 31
copy span "$22,360.00"
